Goal: Obtain resource: Download file/media

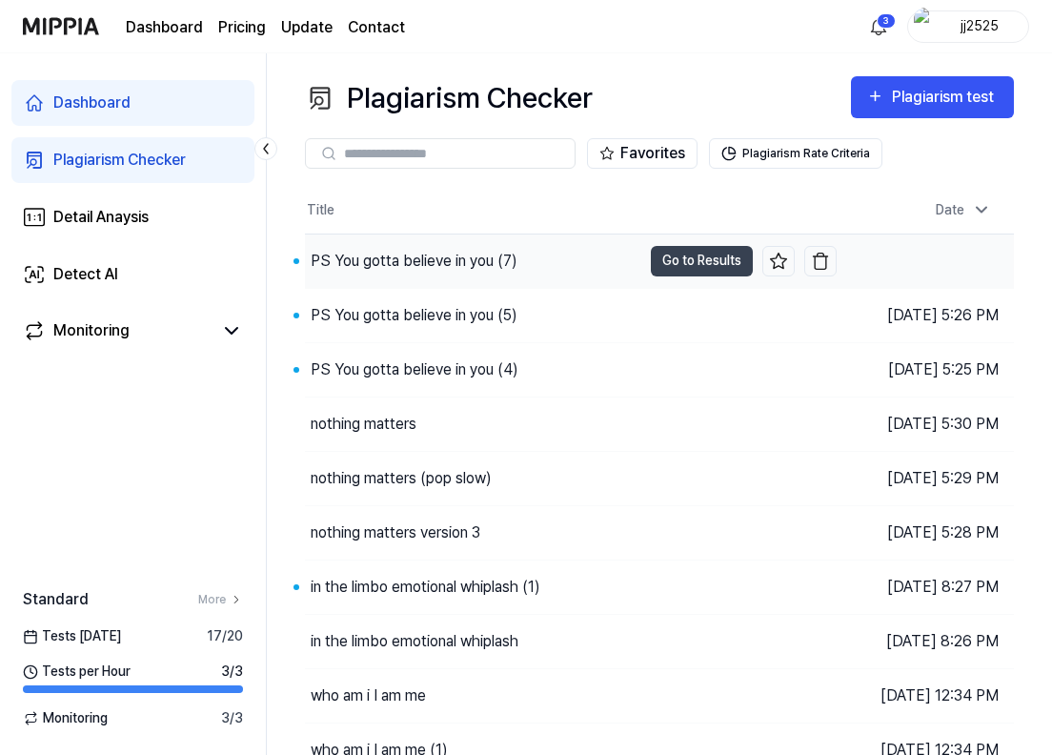
click at [429, 268] on div "PS You gotta believe in you (7)" at bounding box center [414, 261] width 207 height 23
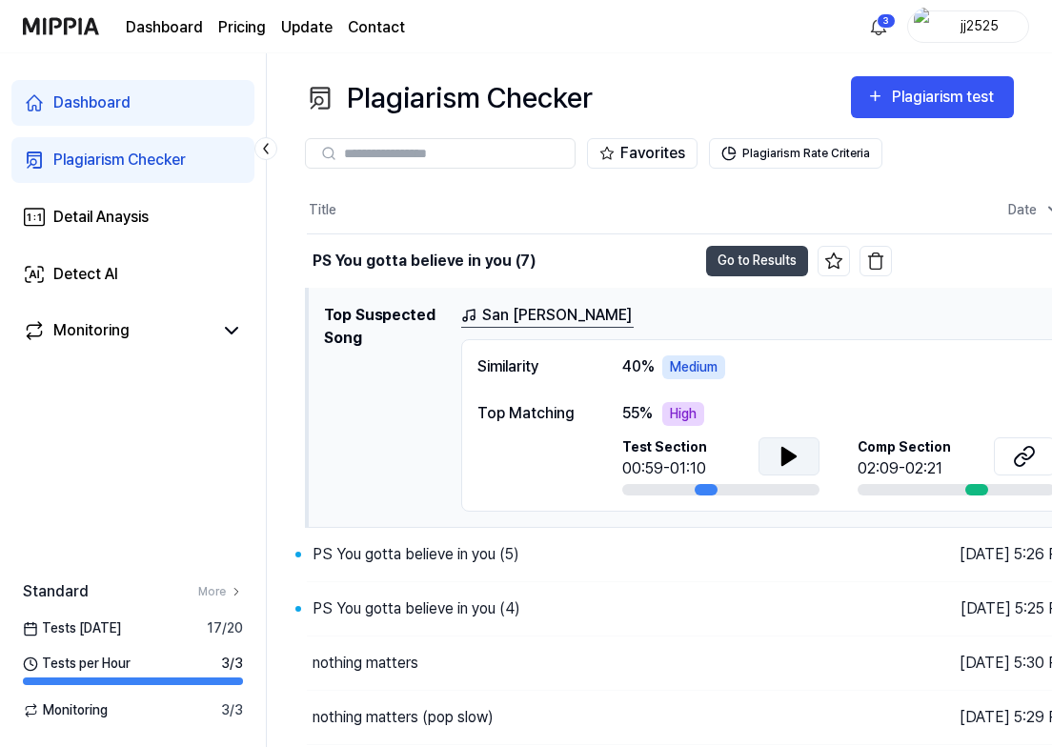
click at [807, 464] on button at bounding box center [789, 456] width 61 height 38
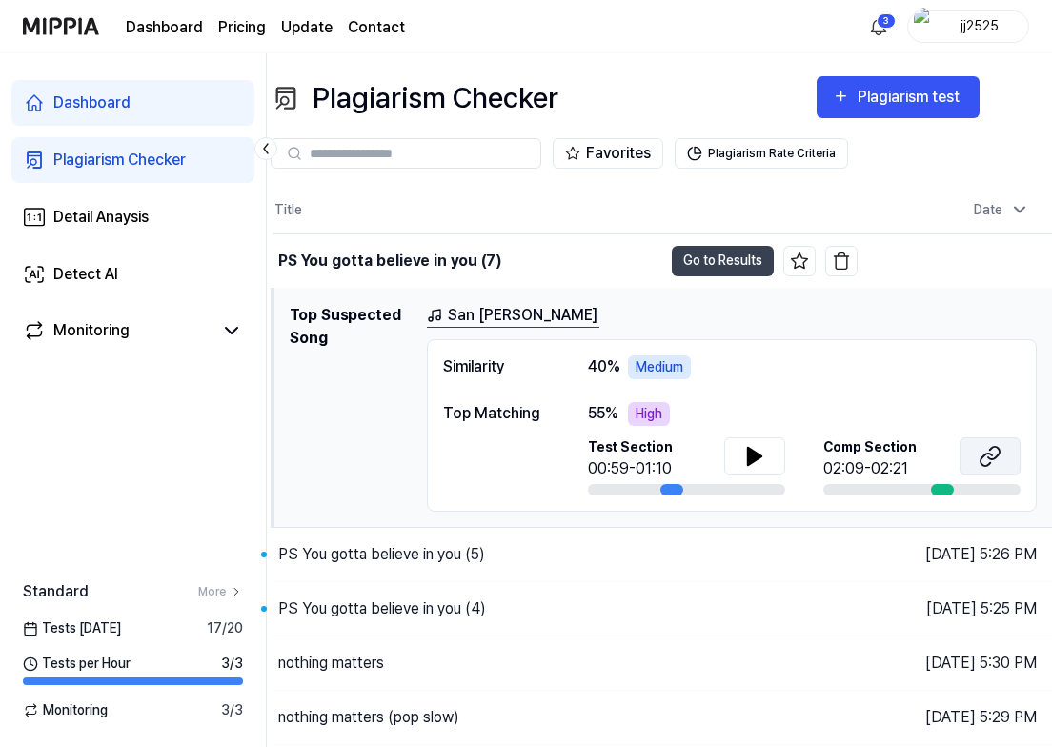
click at [980, 462] on icon at bounding box center [990, 456] width 23 height 23
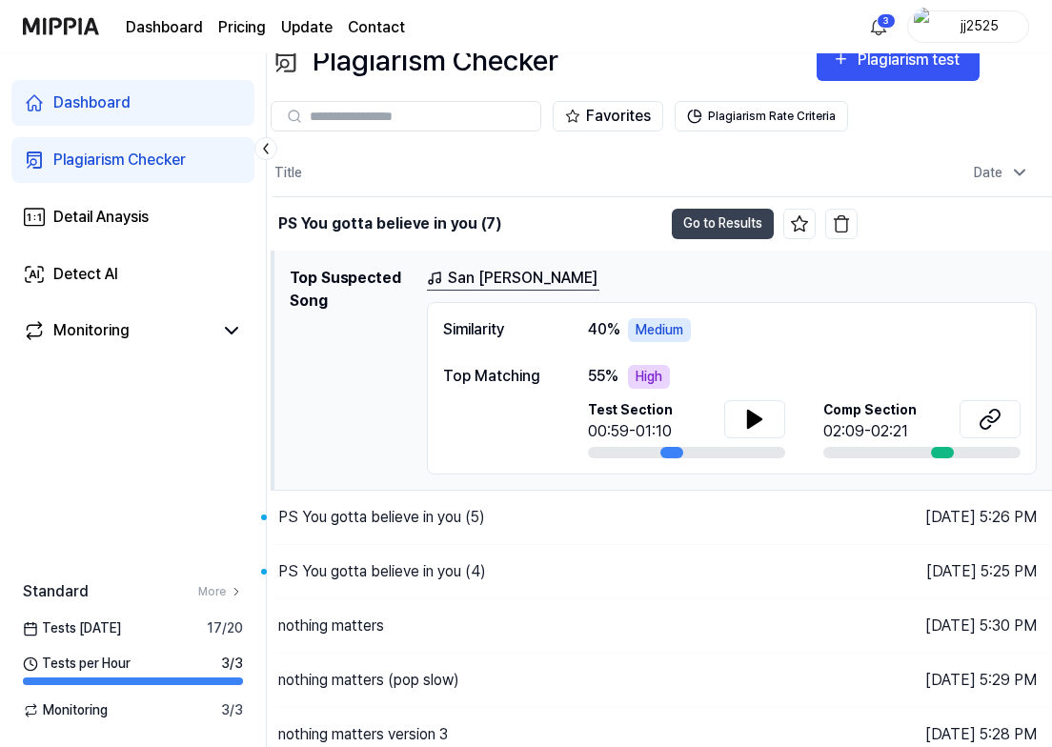
scroll to position [32, 34]
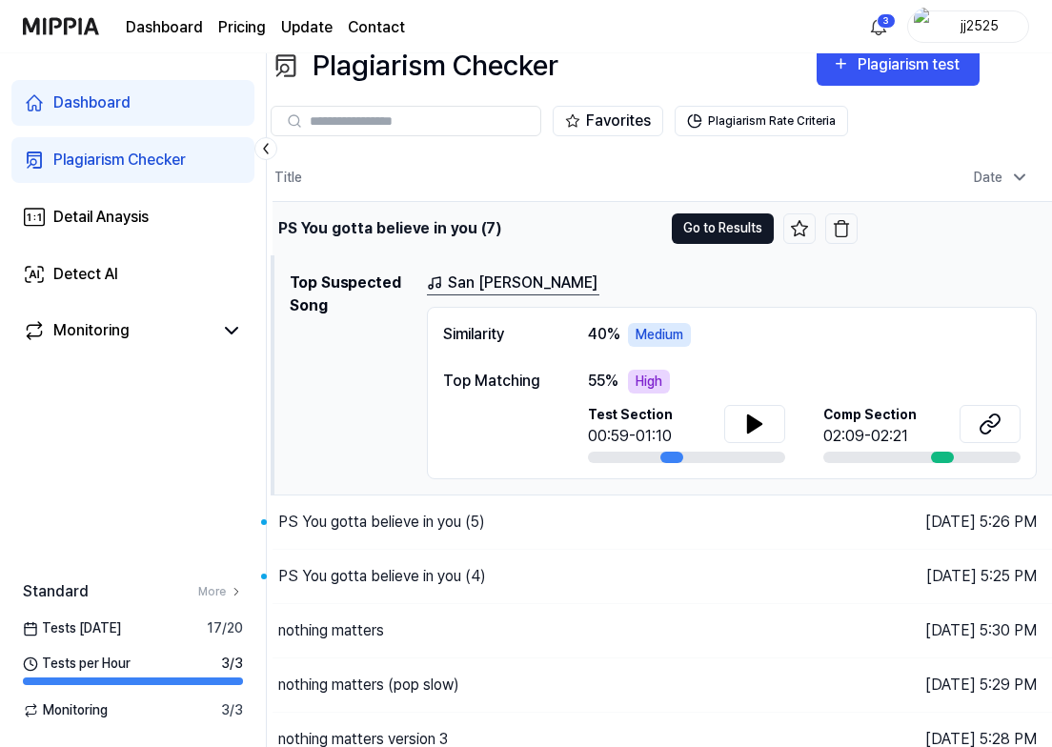
click at [702, 220] on button "Go to Results" at bounding box center [723, 228] width 102 height 30
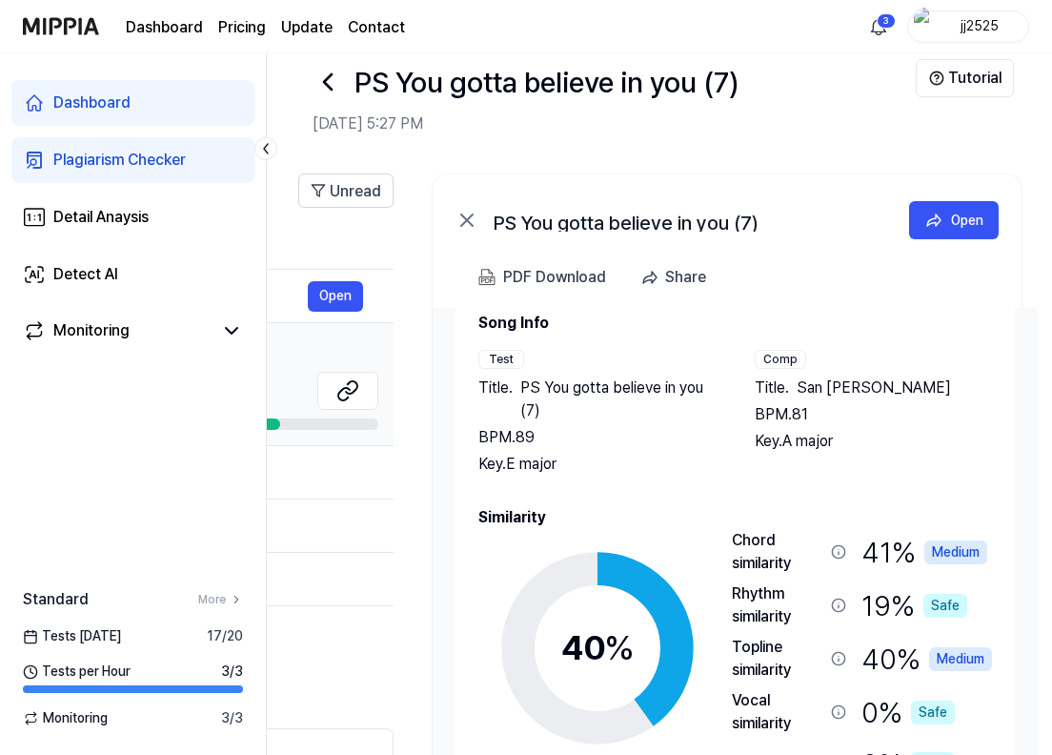
scroll to position [42, 0]
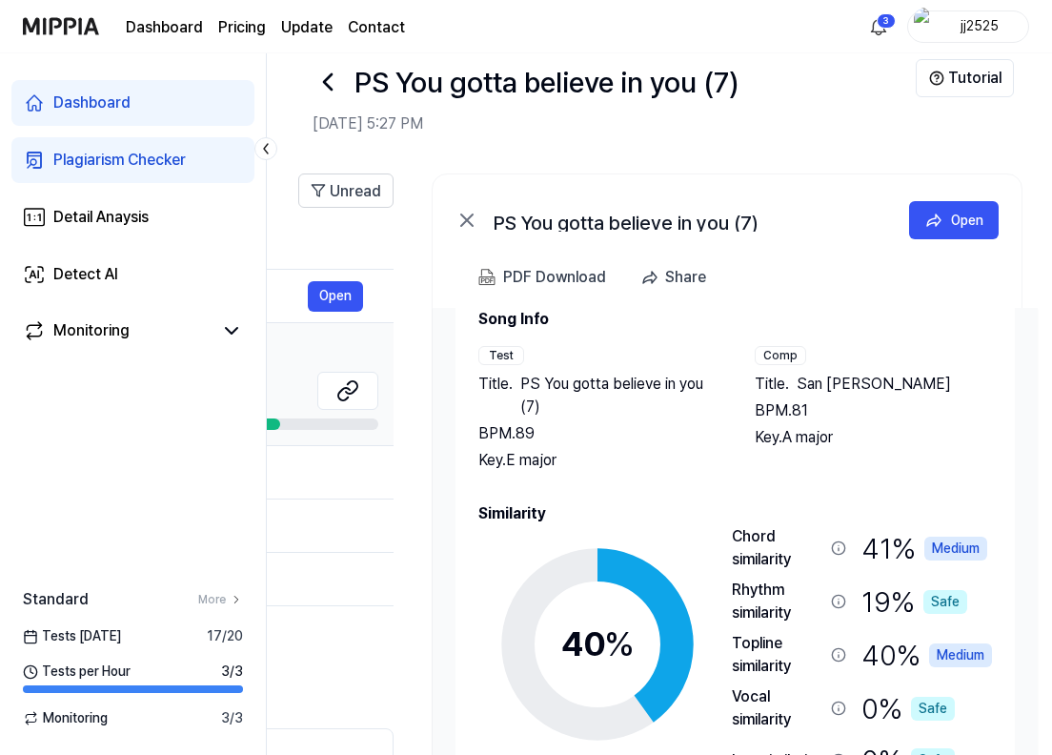
click at [762, 537] on div "Chord similarity" at bounding box center [777, 548] width 91 height 46
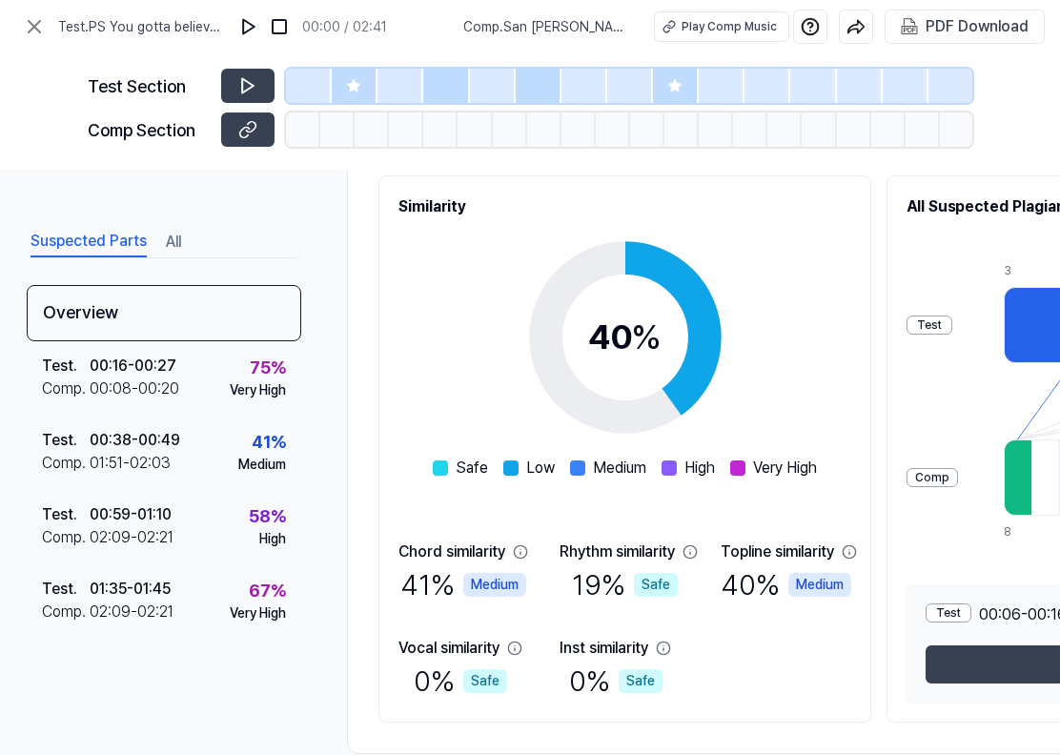
scroll to position [222, 0]
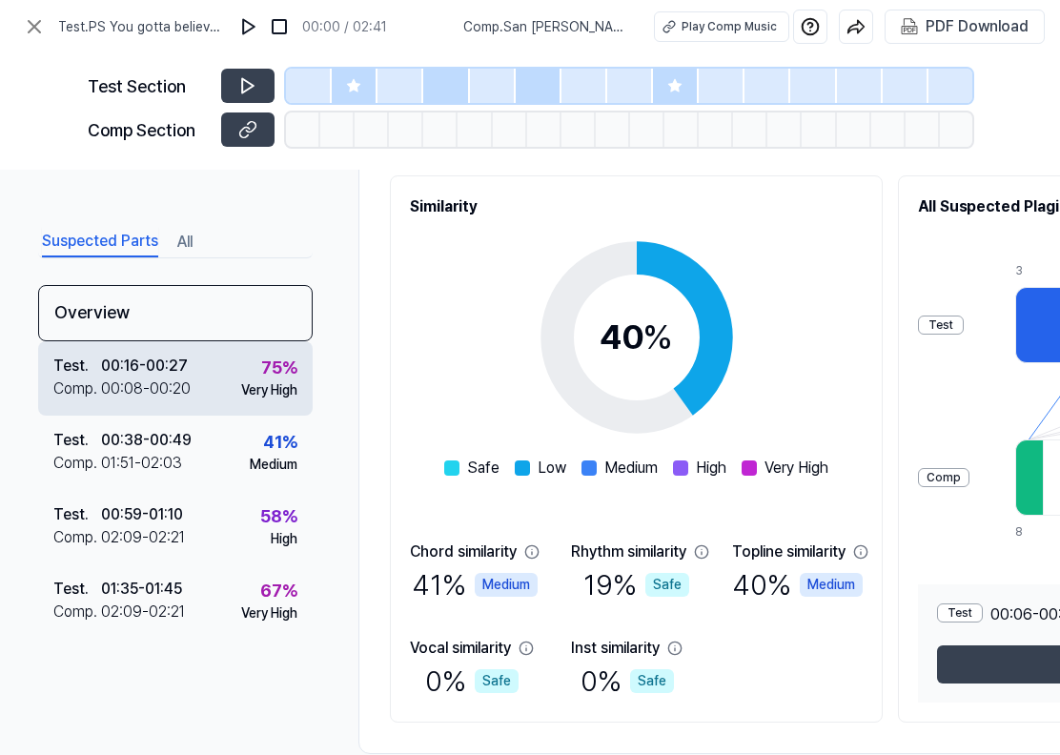
click at [95, 396] on div "Comp ." at bounding box center [77, 388] width 48 height 23
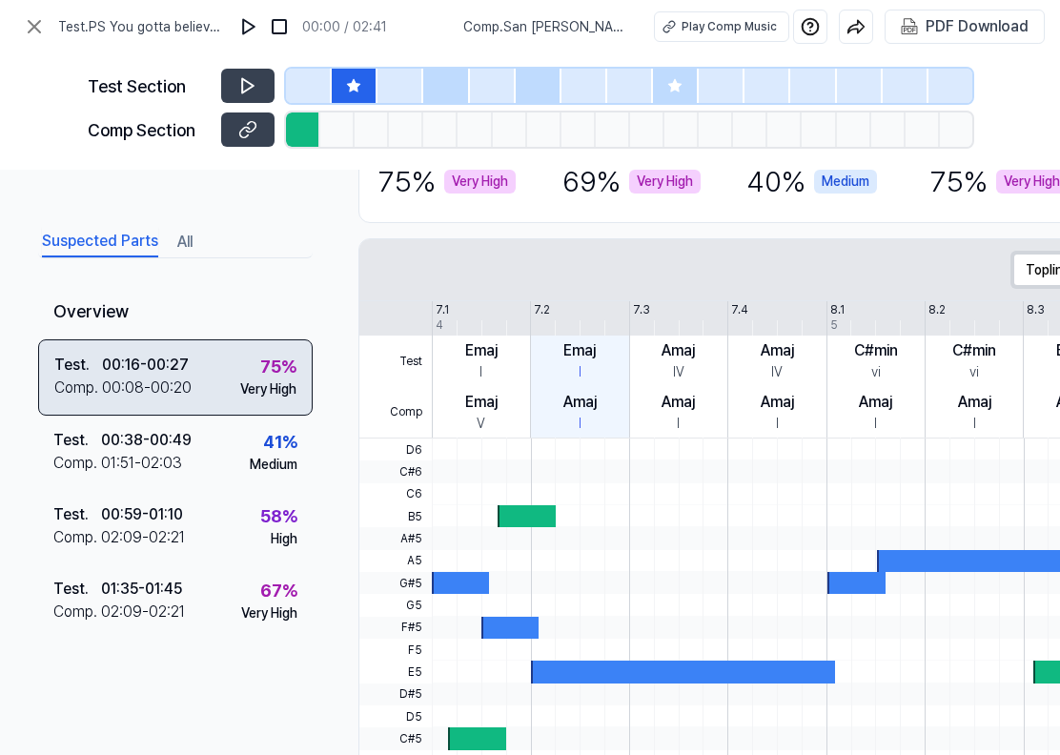
click at [182, 362] on div "00:16 - 00:27" at bounding box center [145, 365] width 87 height 23
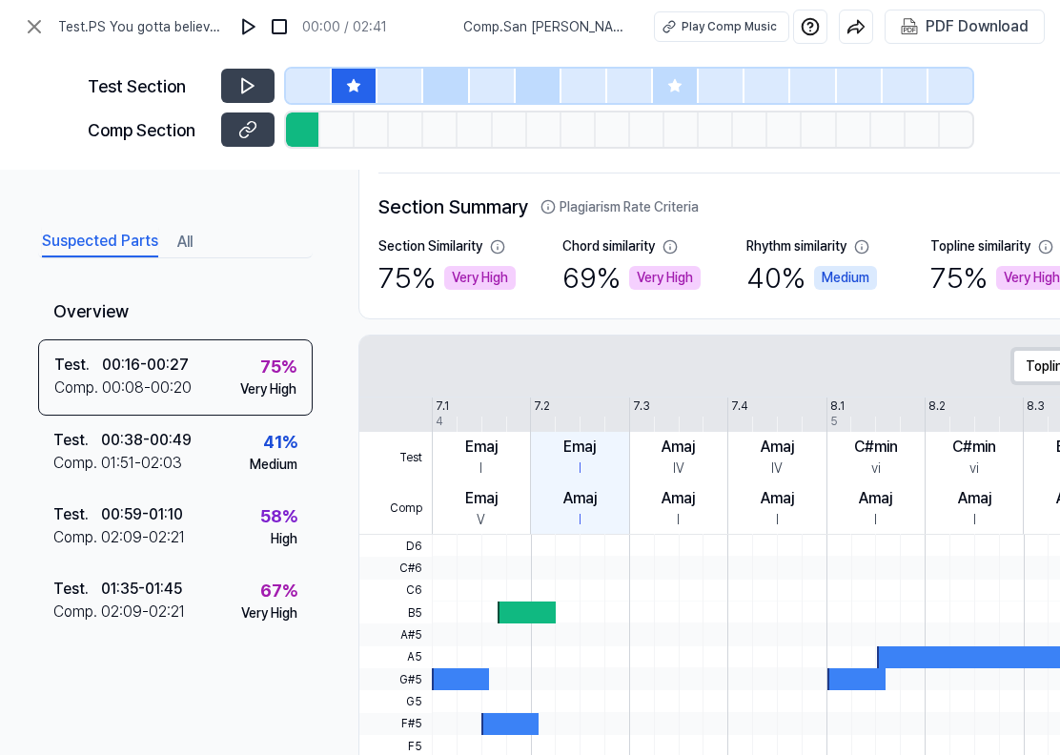
scroll to position [107, 0]
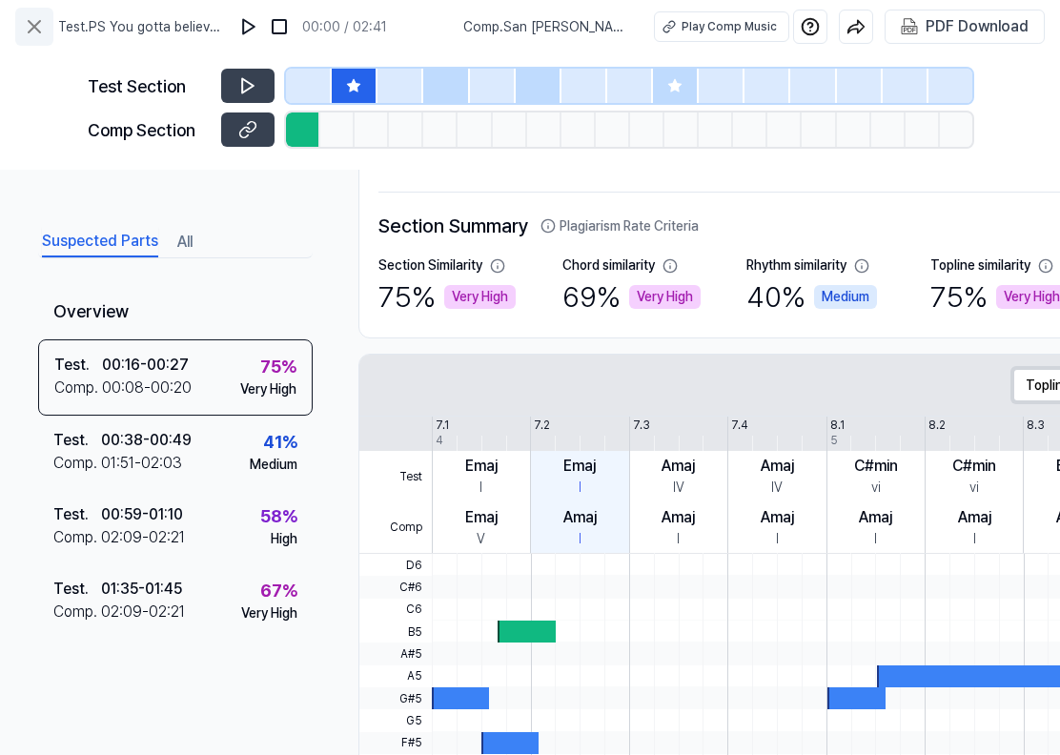
click at [42, 19] on icon at bounding box center [34, 26] width 23 height 23
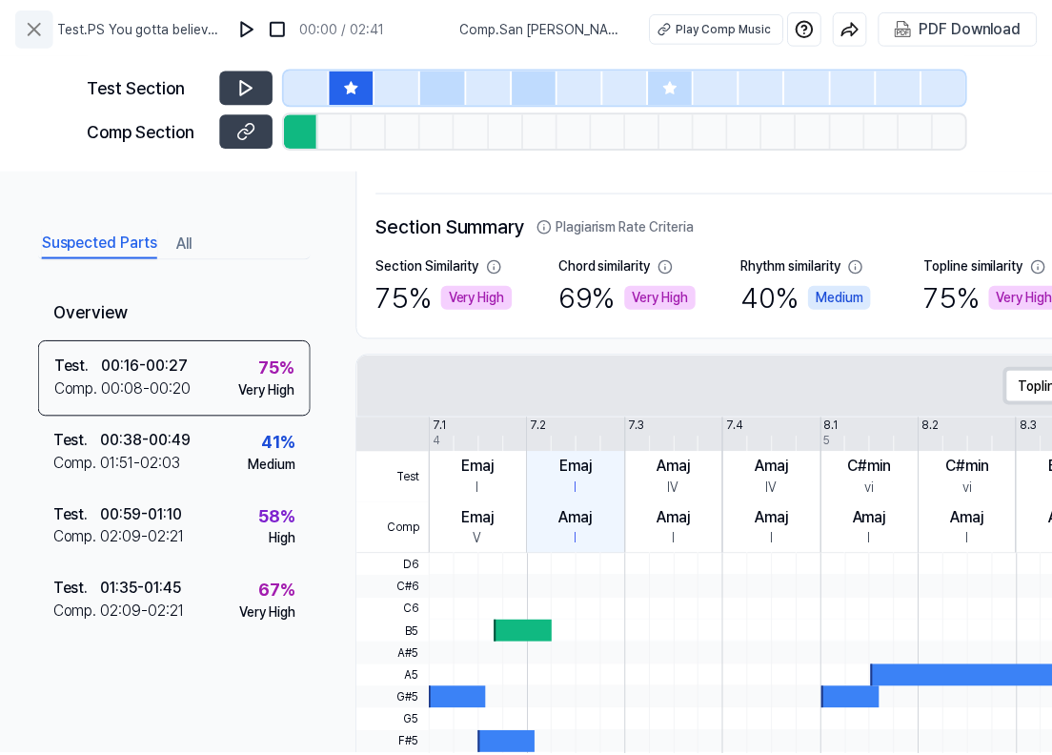
scroll to position [32, 0]
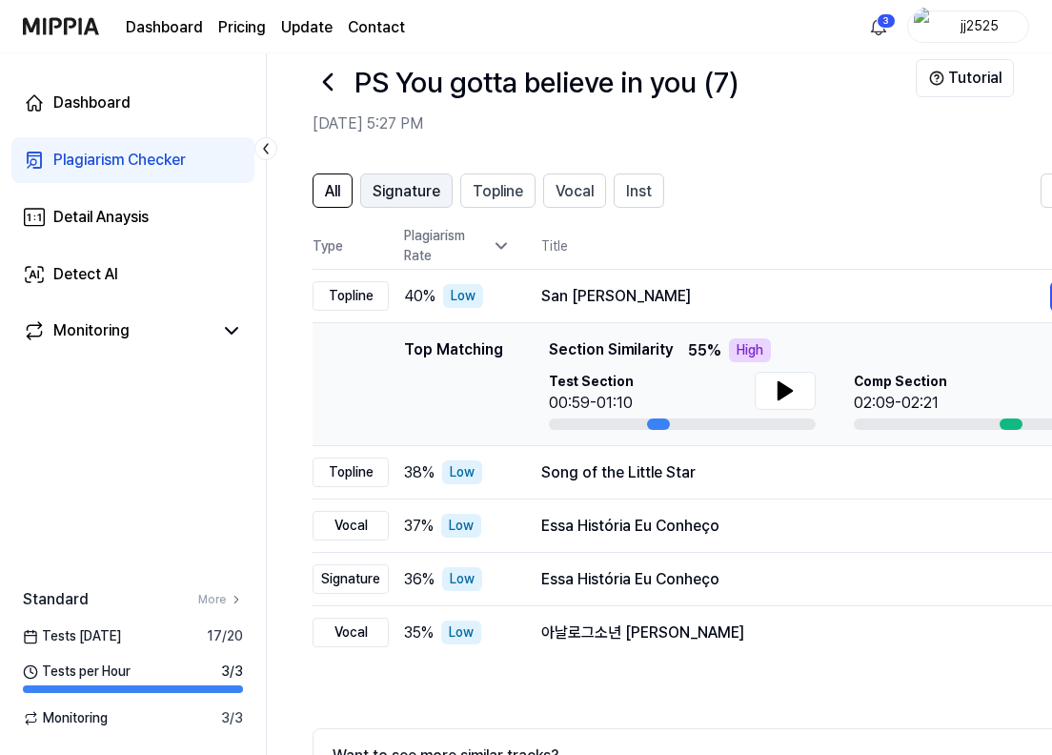
click at [404, 193] on span "Signature" at bounding box center [407, 191] width 68 height 23
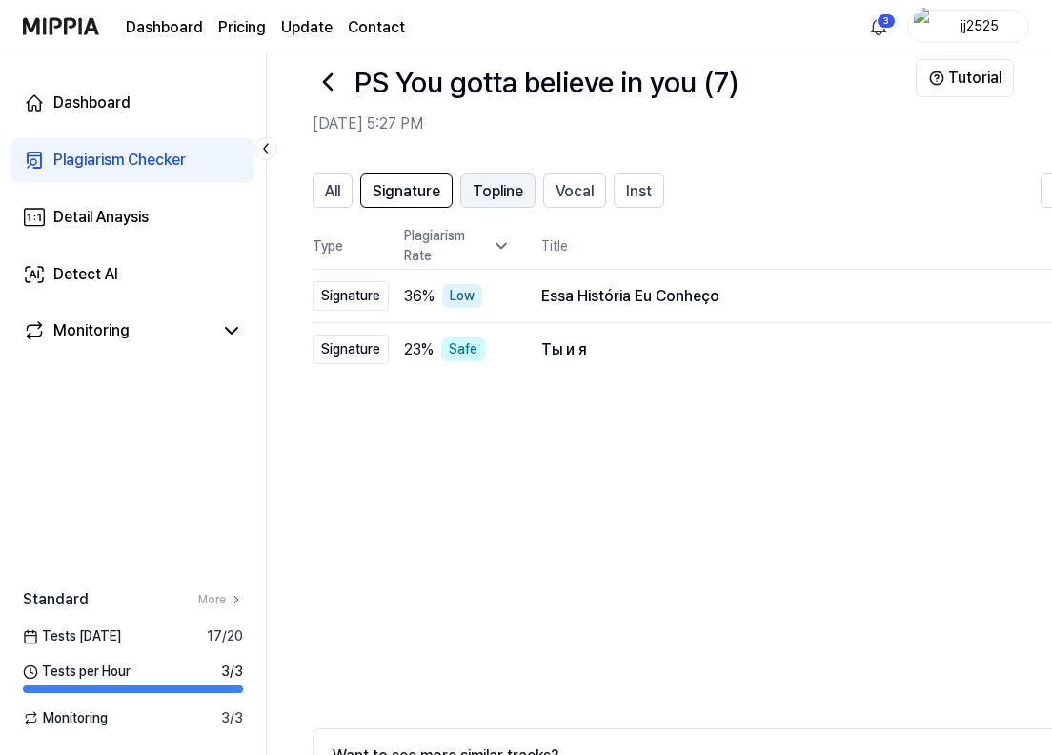
click at [483, 186] on span "Topline" at bounding box center [498, 191] width 51 height 23
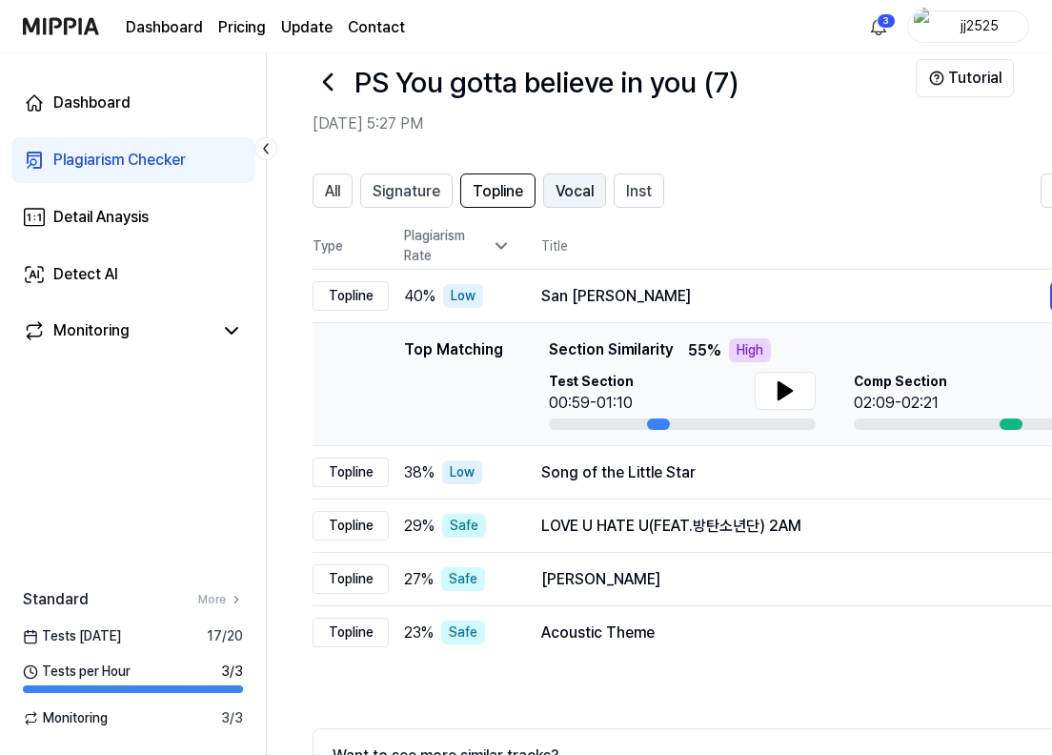
click at [559, 189] on span "Vocal" at bounding box center [575, 191] width 38 height 23
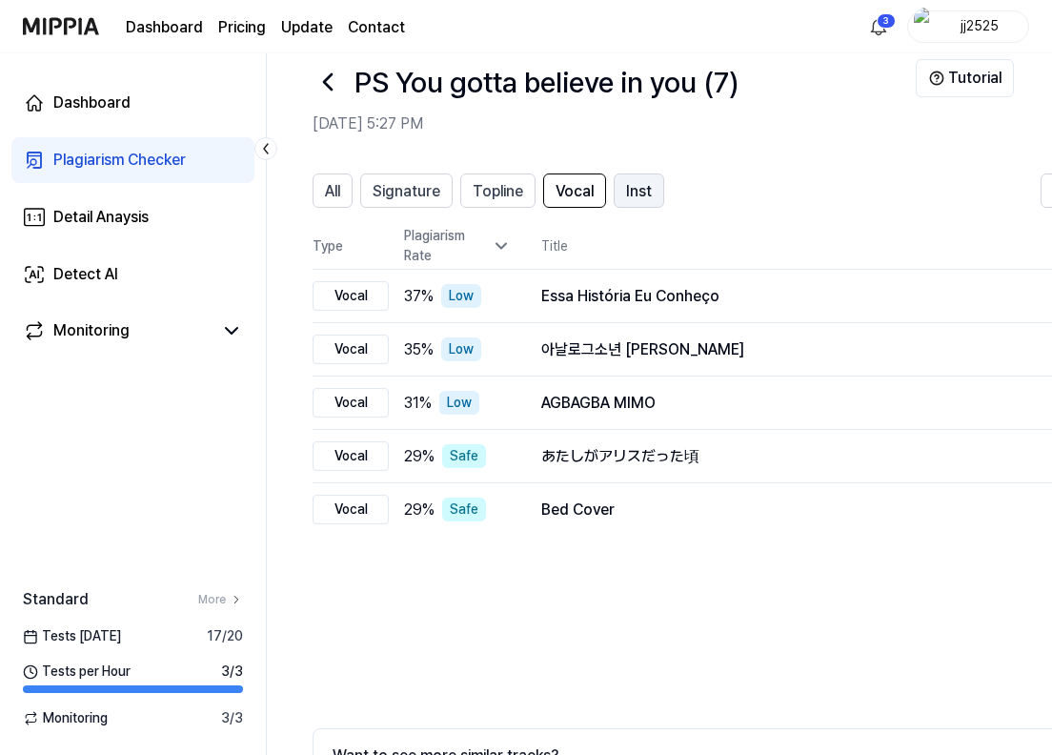
click at [638, 192] on span "Inst" at bounding box center [639, 191] width 26 height 23
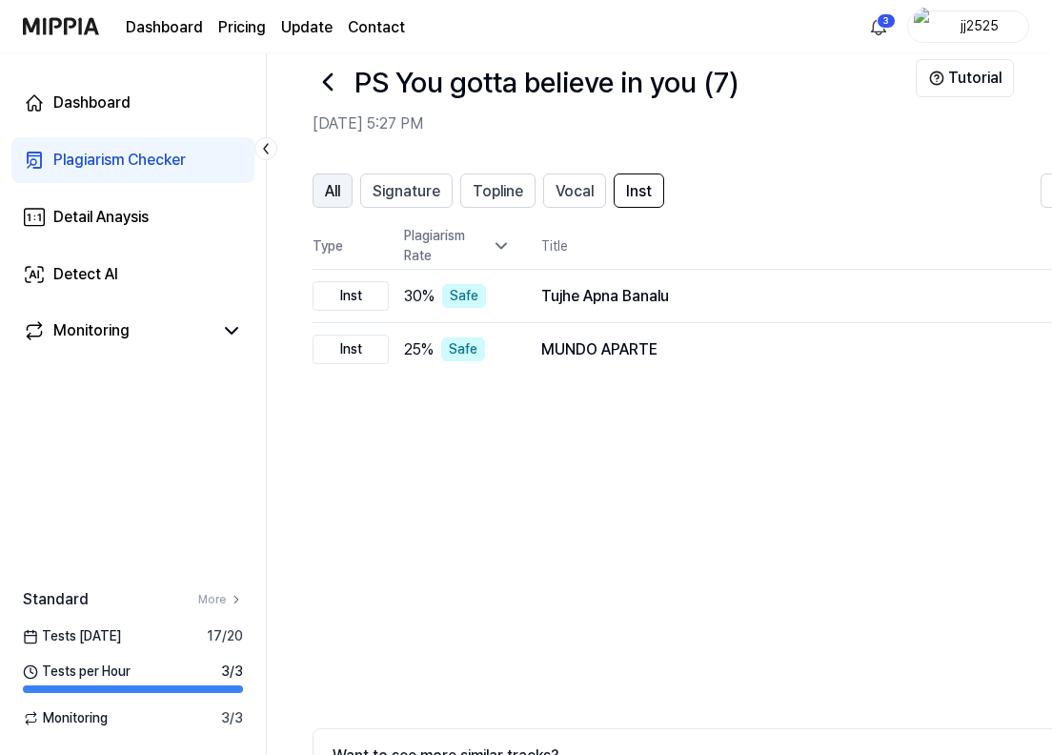
click at [338, 196] on span "All" at bounding box center [332, 191] width 15 height 23
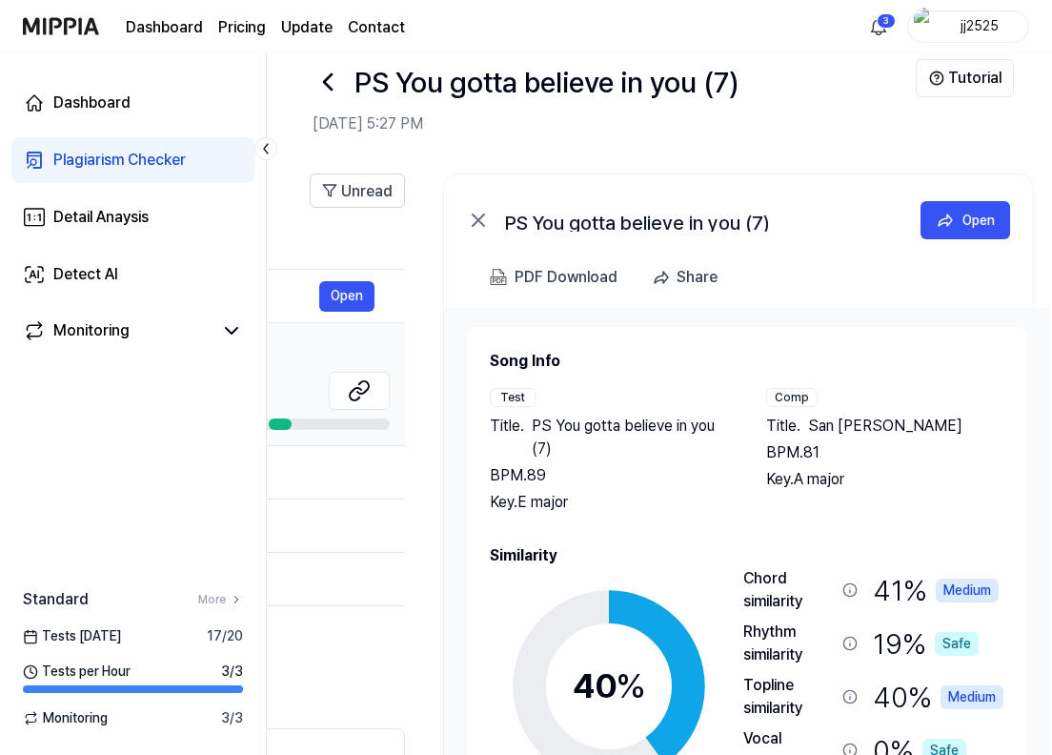
scroll to position [0, 751]
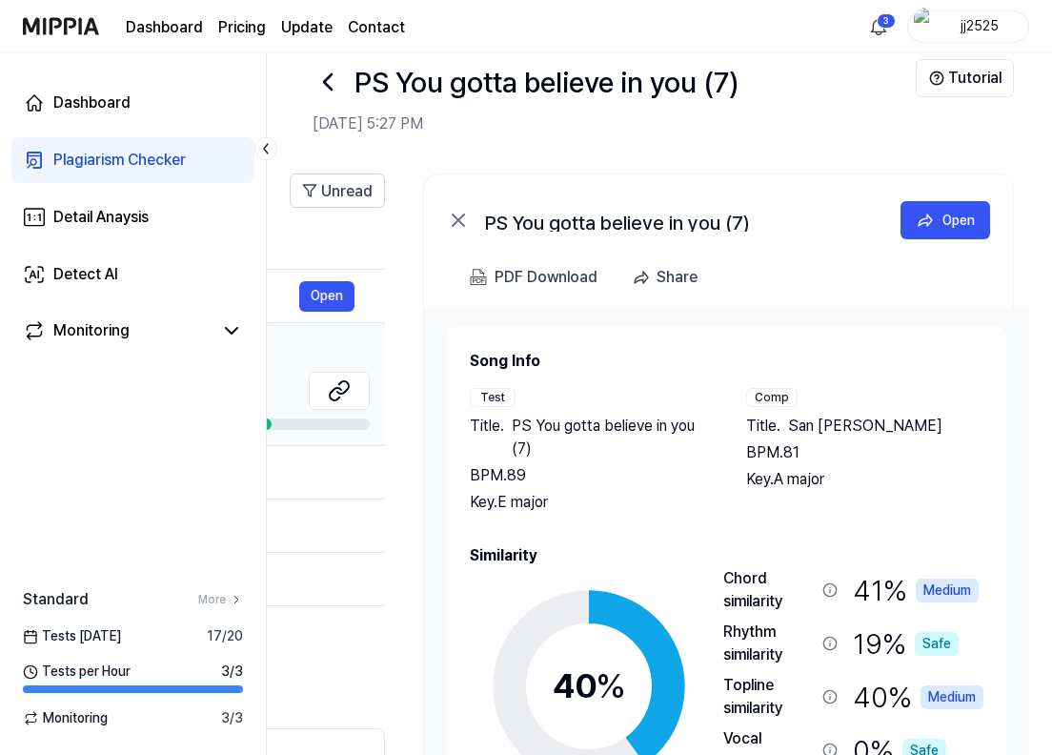
click at [916, 590] on div "Medium" at bounding box center [947, 591] width 63 height 24
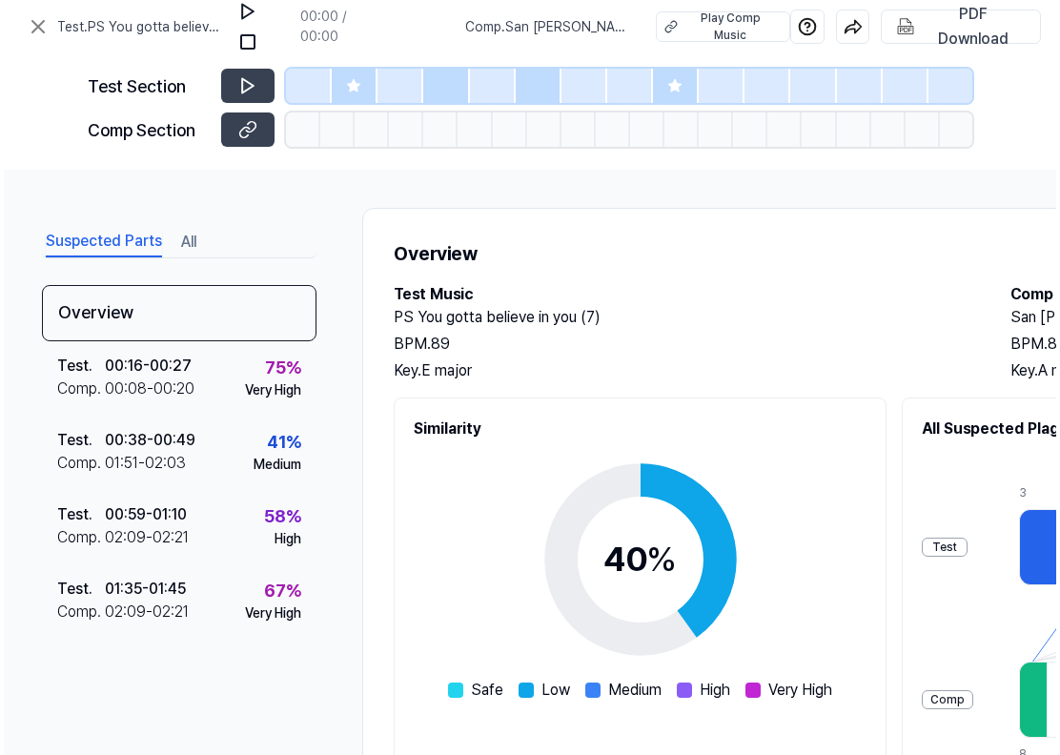
scroll to position [0, 0]
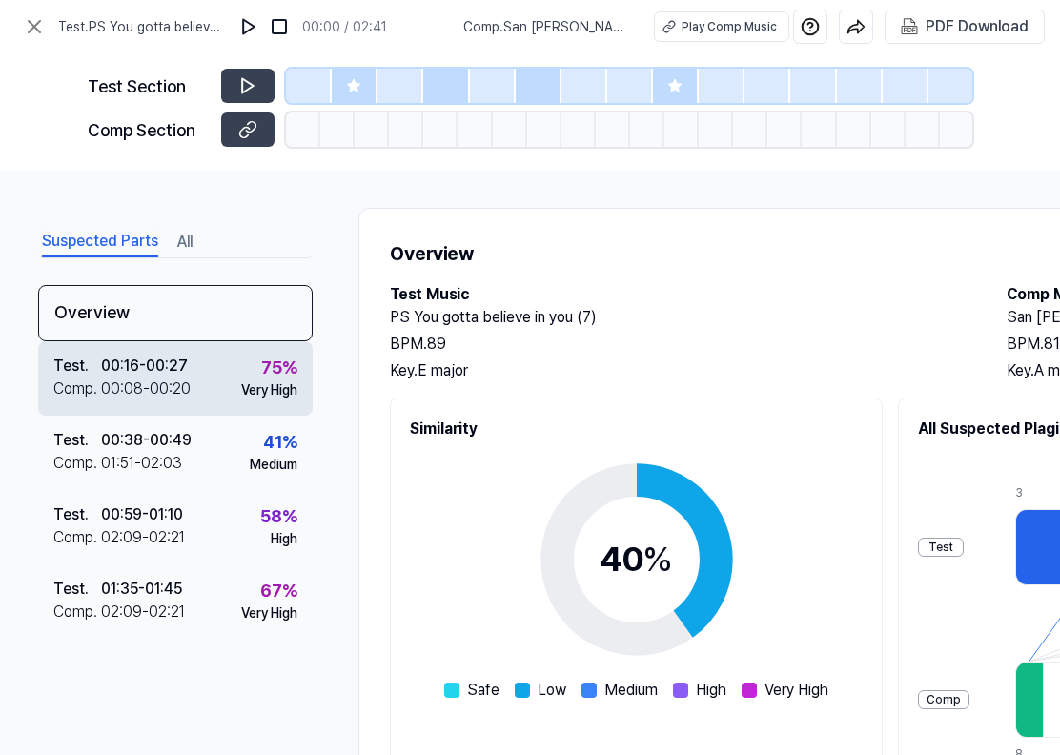
click at [144, 374] on div "00:16 - 00:27" at bounding box center [144, 366] width 87 height 23
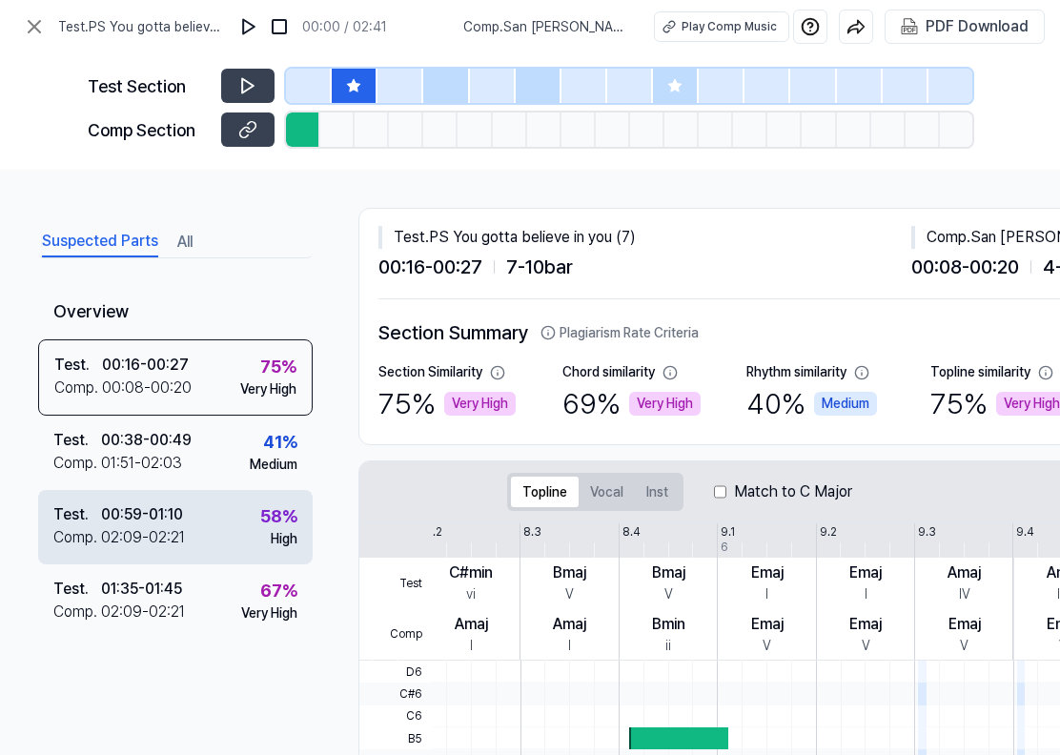
click at [214, 510] on div "Test . 00:59 - 01:10 Comp . 02:09 - 02:21 58 % High" at bounding box center [175, 527] width 274 height 74
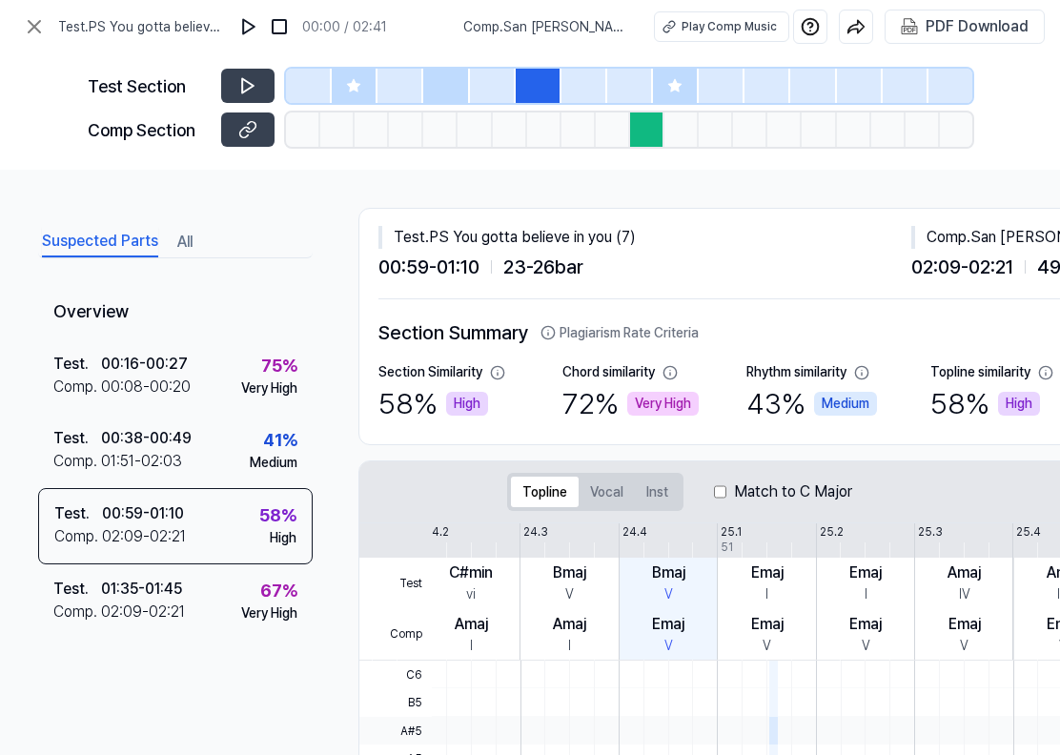
click at [618, 390] on div "72 % Very High" at bounding box center [630, 403] width 136 height 43
click at [620, 397] on div "72 % Very High" at bounding box center [630, 403] width 136 height 43
click at [17, 26] on button at bounding box center [34, 27] width 38 height 38
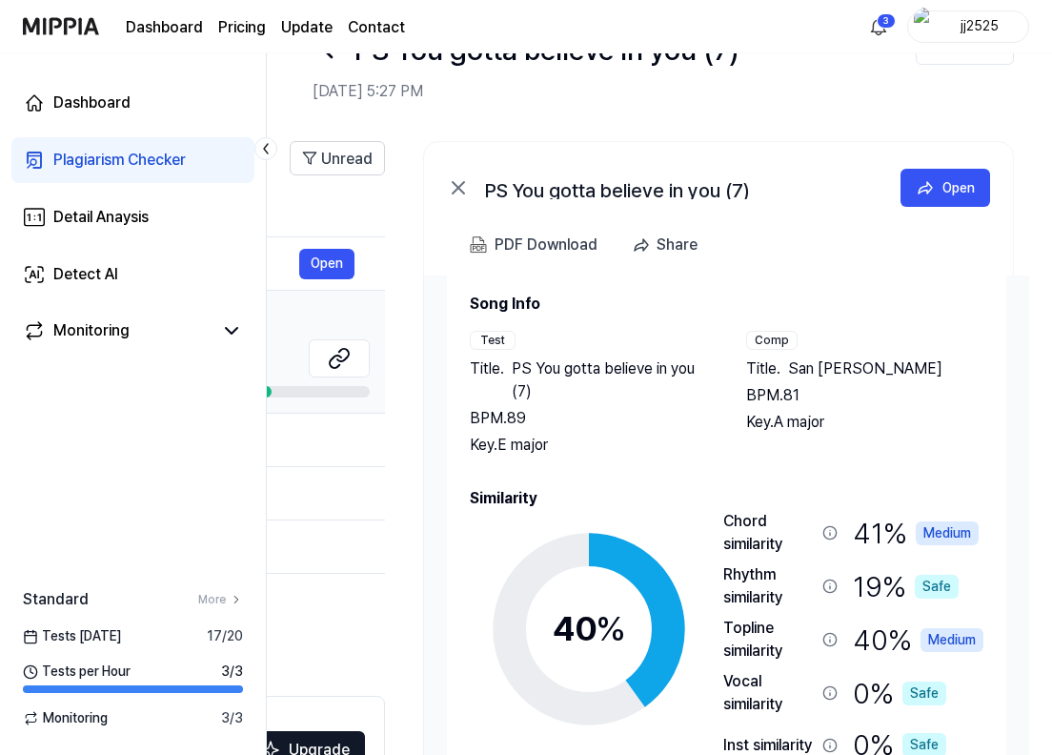
scroll to position [42, 0]
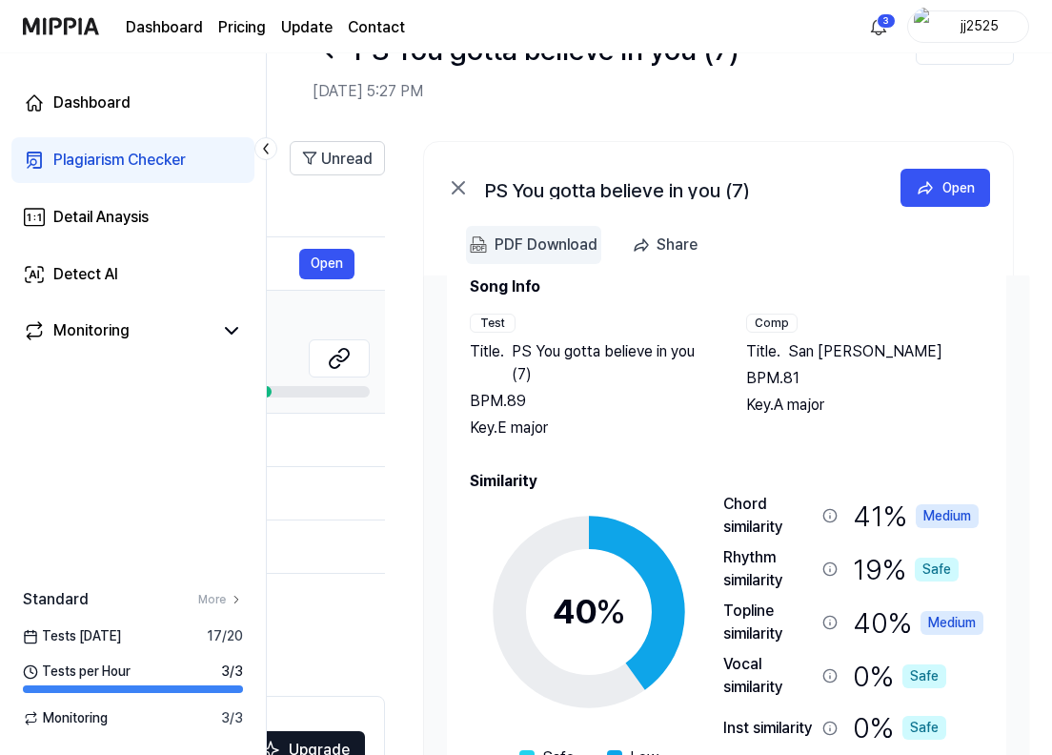
click at [507, 234] on div "PDF Download" at bounding box center [546, 245] width 103 height 25
click at [925, 200] on button "Open" at bounding box center [946, 188] width 90 height 38
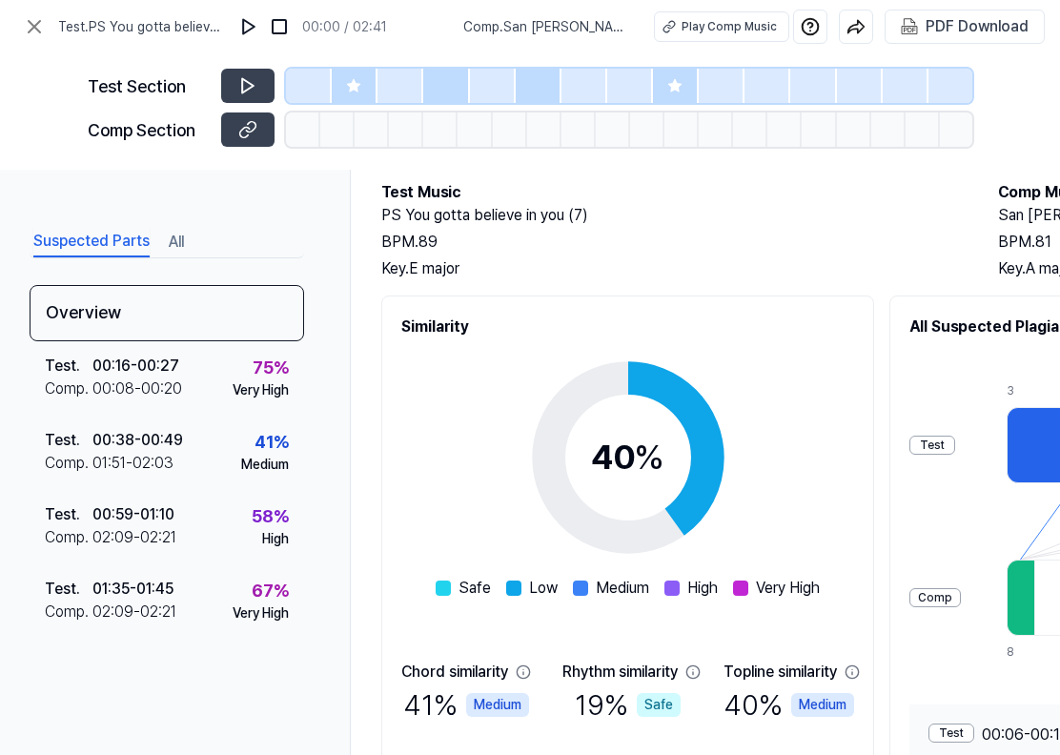
scroll to position [0, 9]
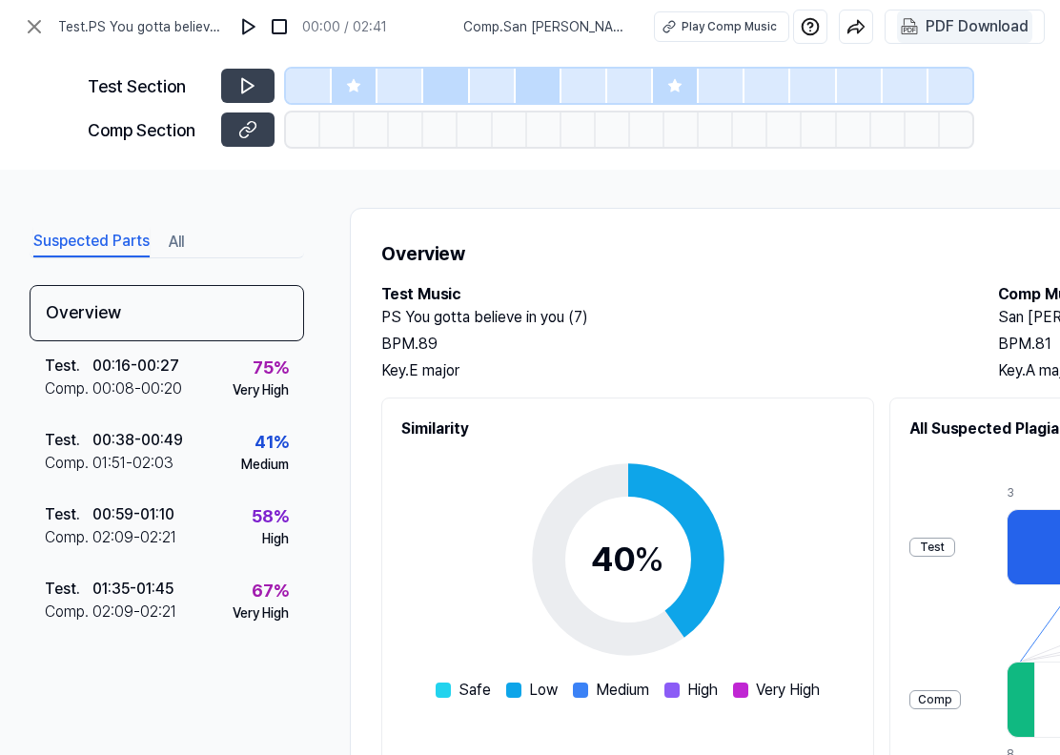
click at [926, 20] on div "PDF Download" at bounding box center [976, 26] width 103 height 25
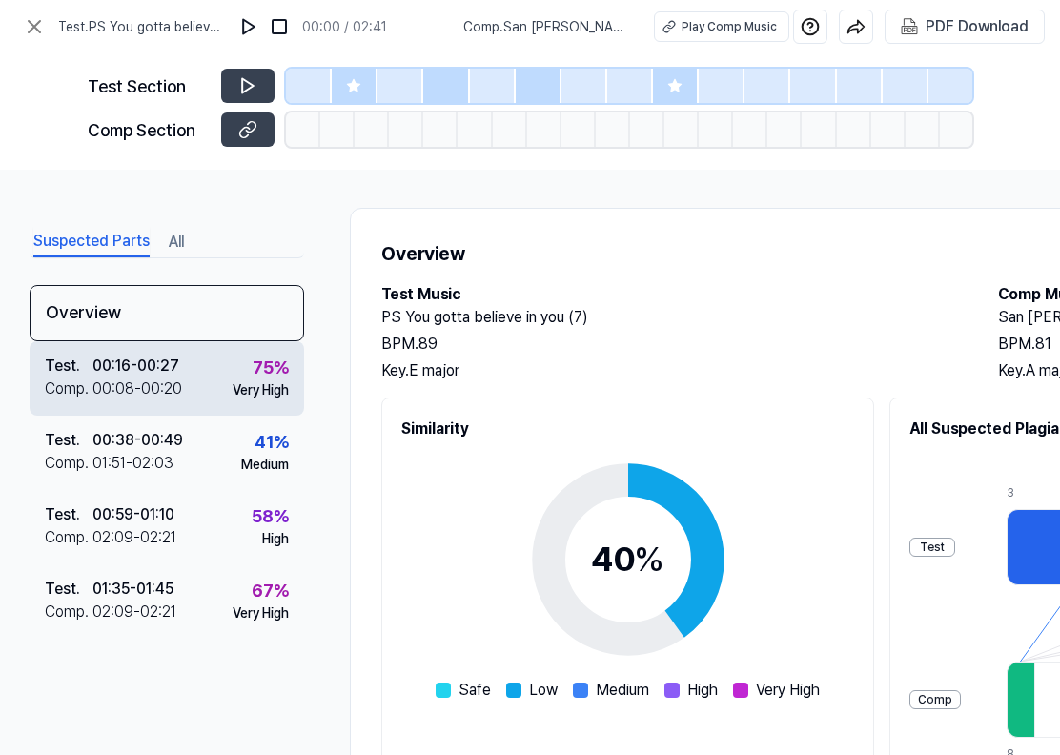
click at [210, 374] on div "Test . 00:16 - 00:27 Comp . 00:08 - 00:20 75 % Very High" at bounding box center [167, 378] width 274 height 74
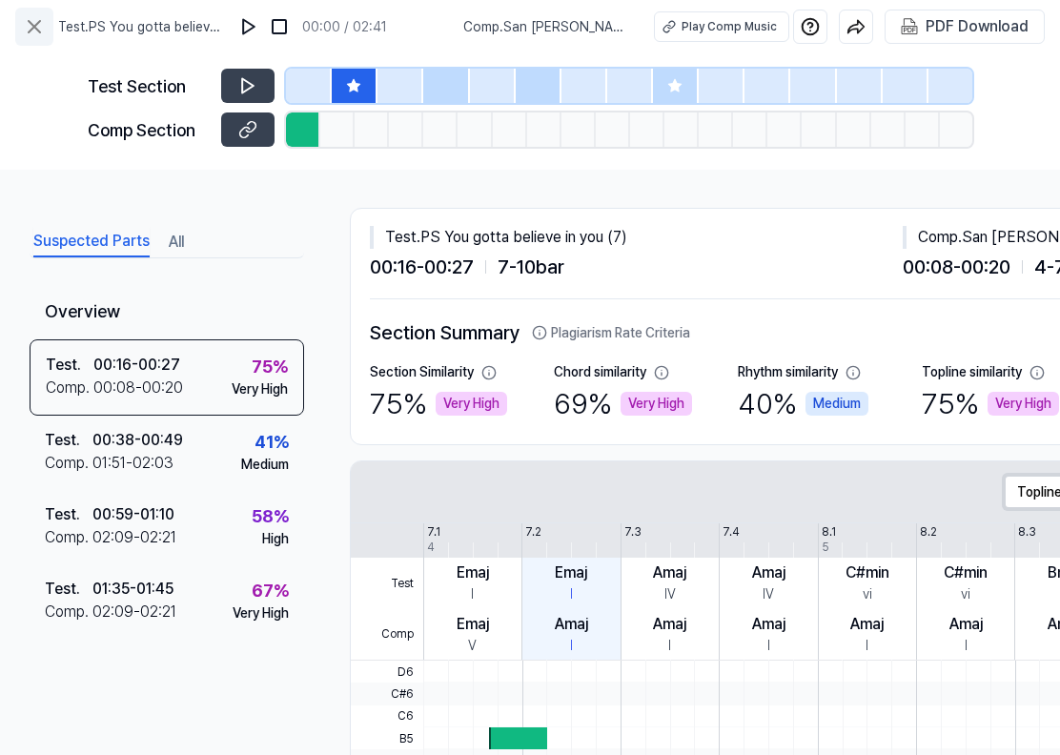
click at [39, 31] on icon at bounding box center [34, 26] width 11 height 11
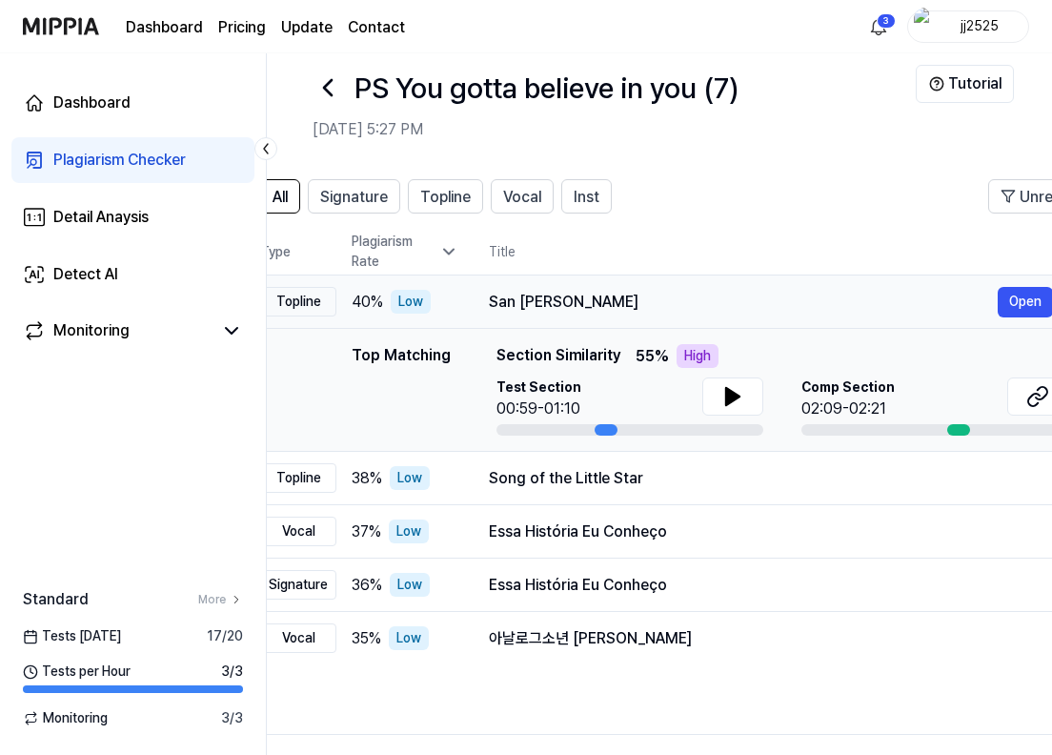
scroll to position [0, 0]
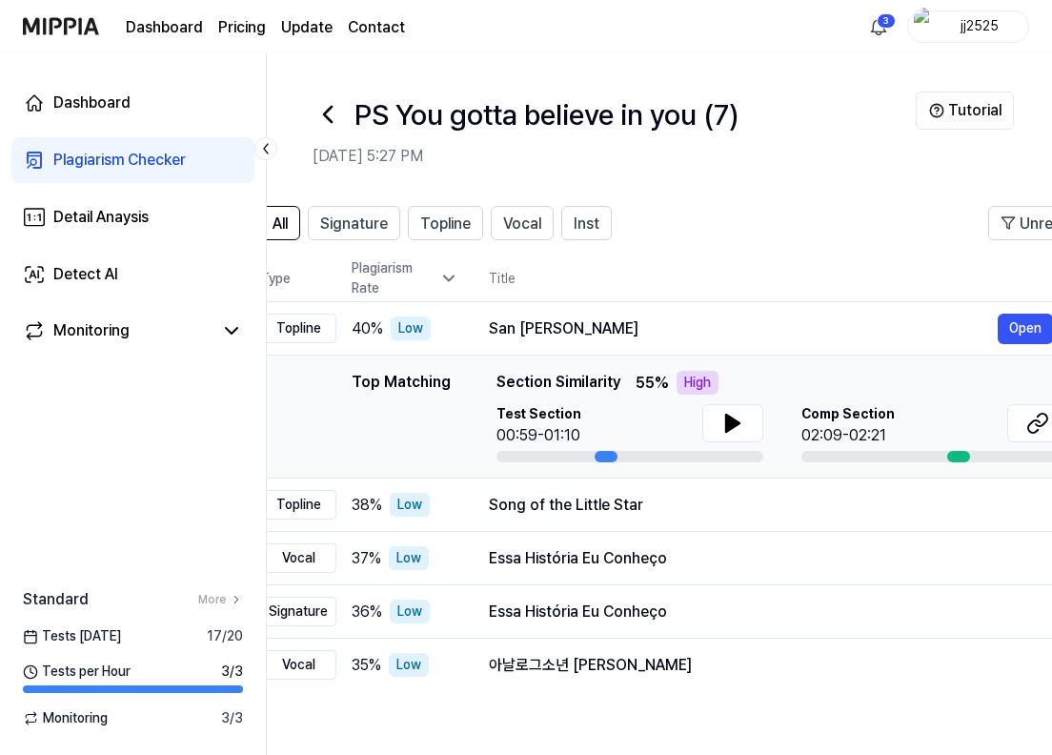
click at [331, 116] on icon at bounding box center [328, 114] width 30 height 30
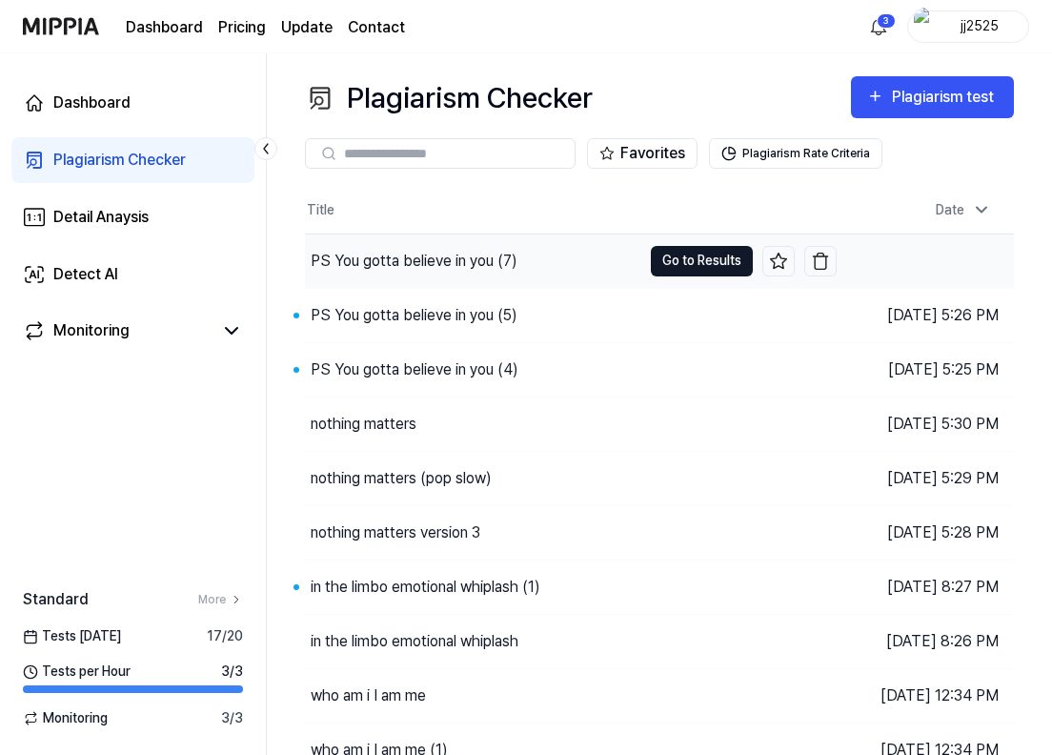
click at [723, 260] on button "Go to Results" at bounding box center [702, 261] width 102 height 30
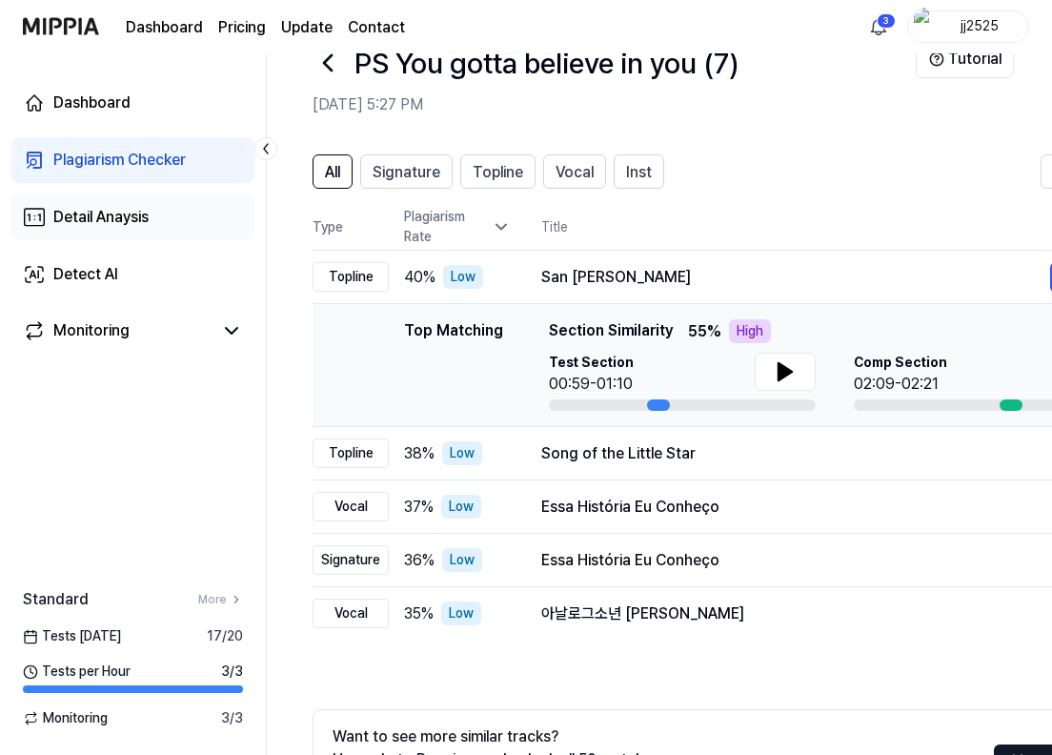
click at [117, 213] on div "Detail Anaysis" at bounding box center [100, 217] width 95 height 23
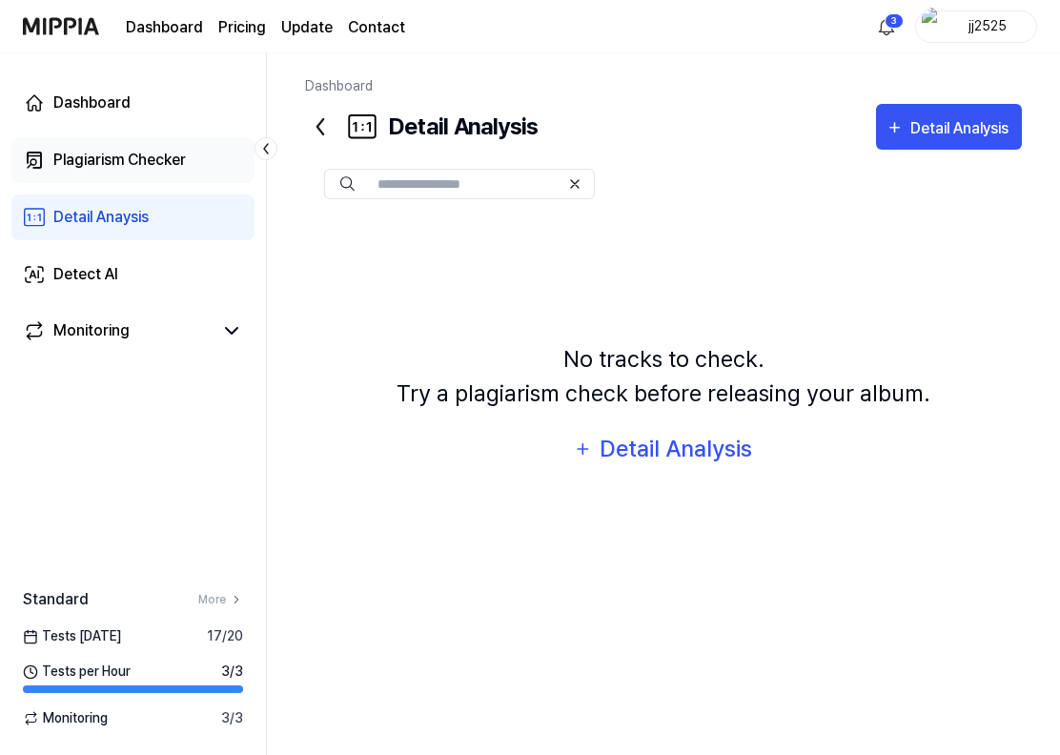
click at [123, 162] on div "Plagiarism Checker" at bounding box center [119, 160] width 132 height 23
